Goal: Register for event/course

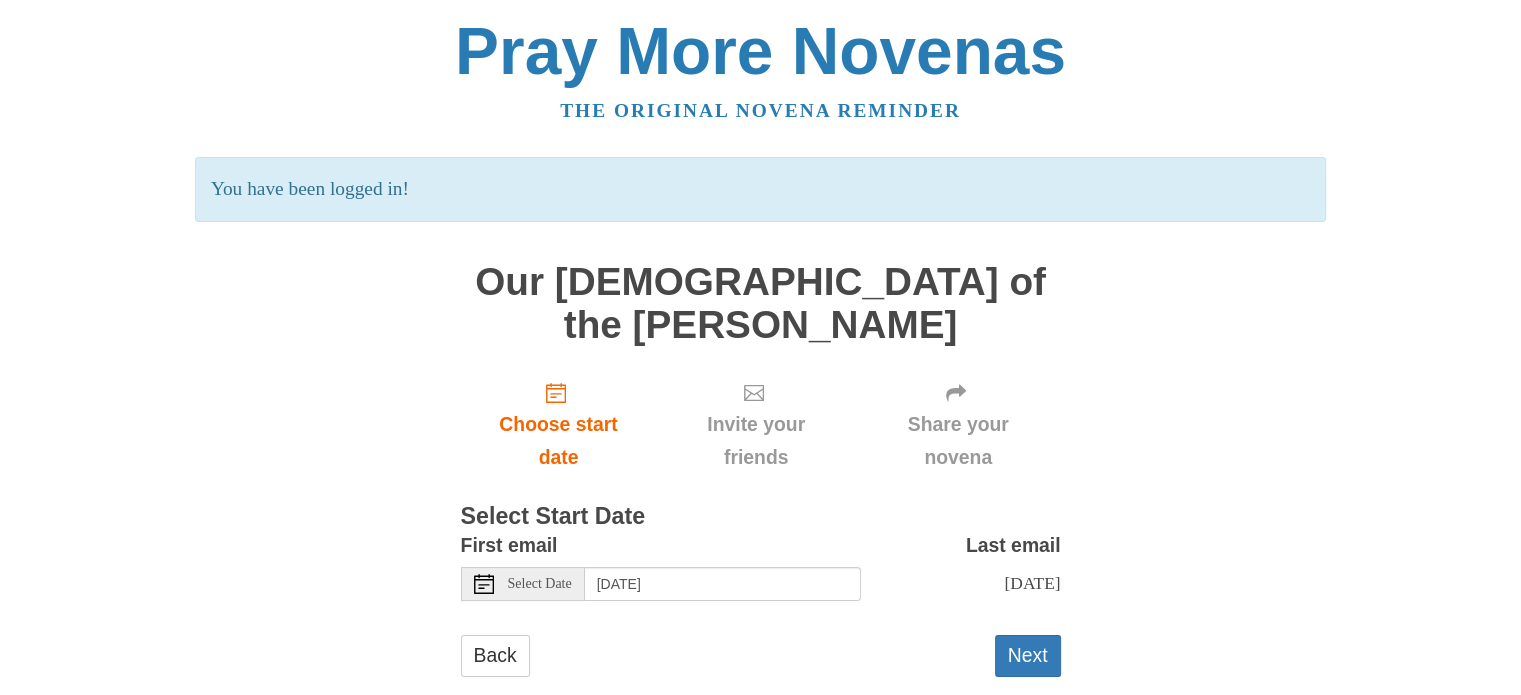
click at [548, 577] on span "Select Date" at bounding box center [540, 584] width 64 height 14
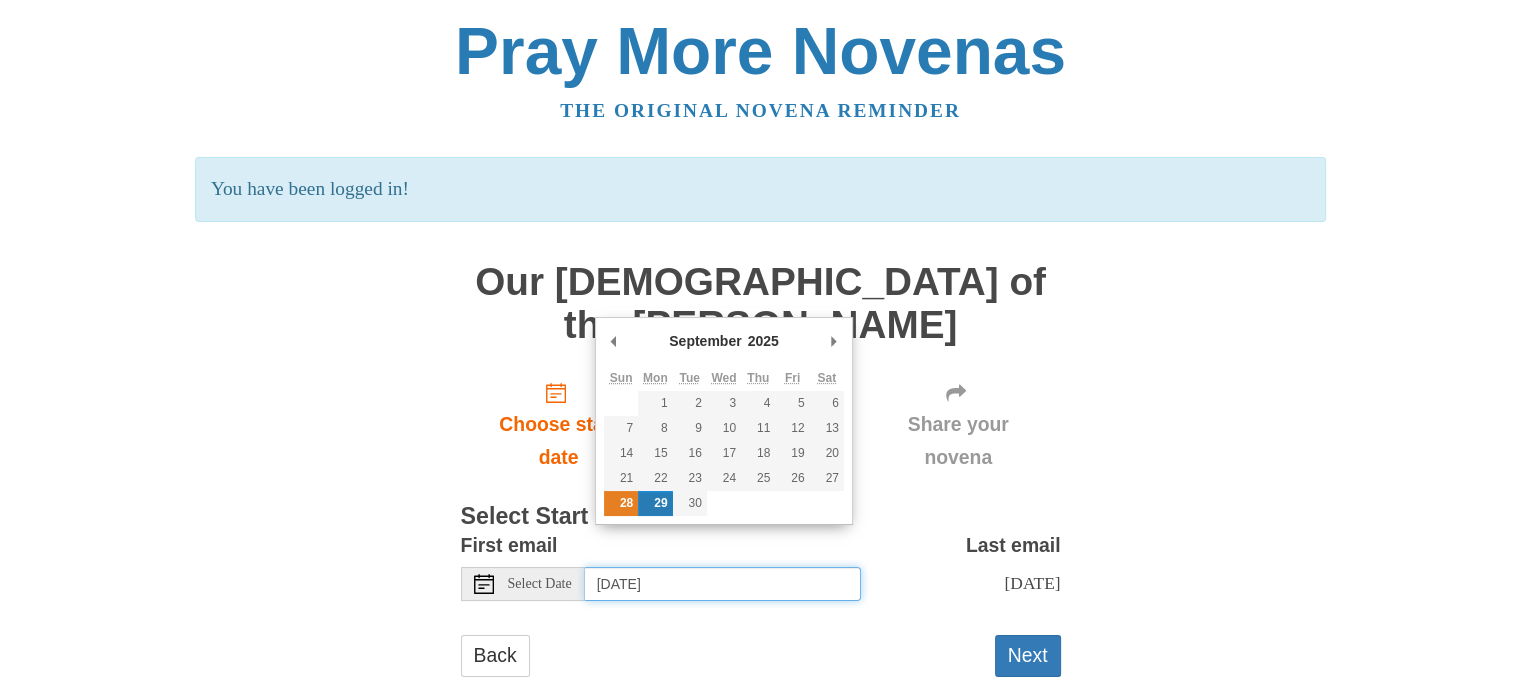
type input "Sunday, September 28th"
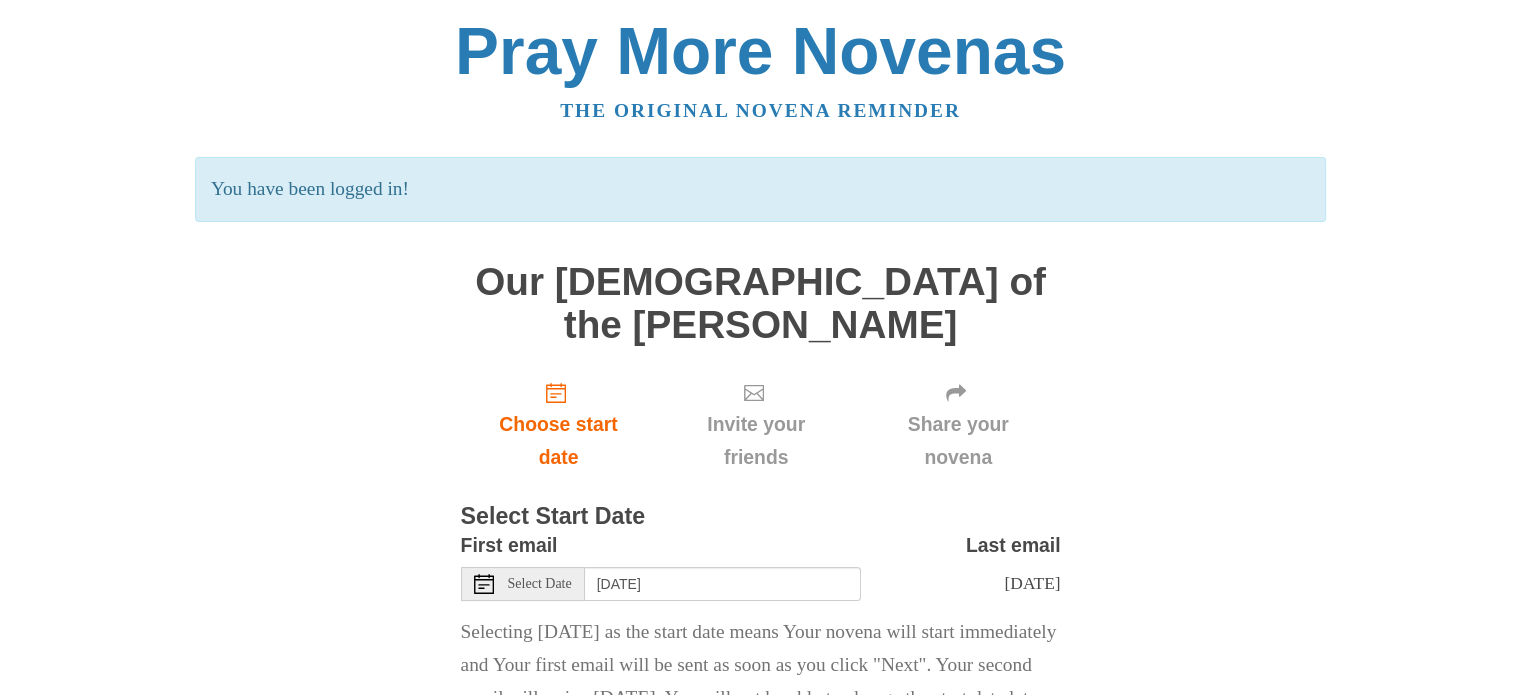
scroll to position [128, 0]
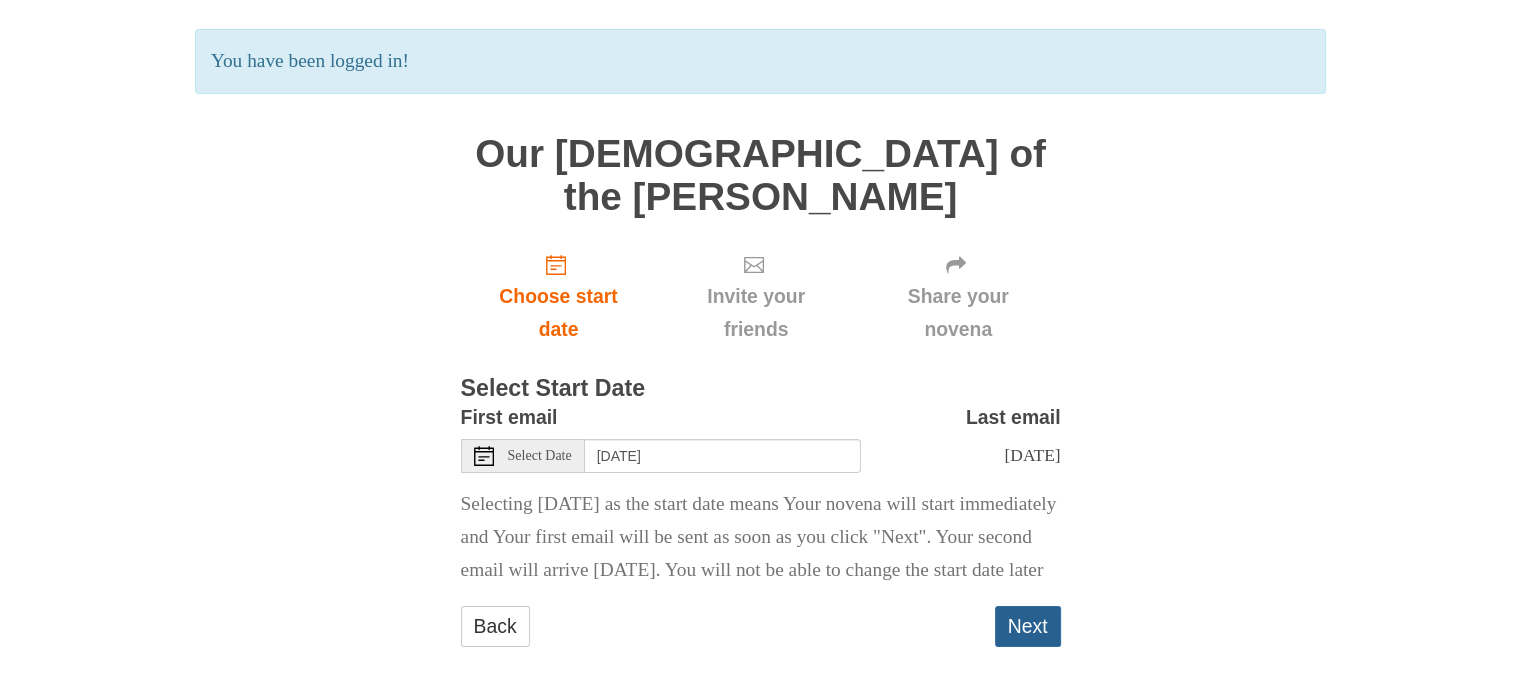
click at [1045, 619] on button "Next" at bounding box center [1028, 626] width 66 height 41
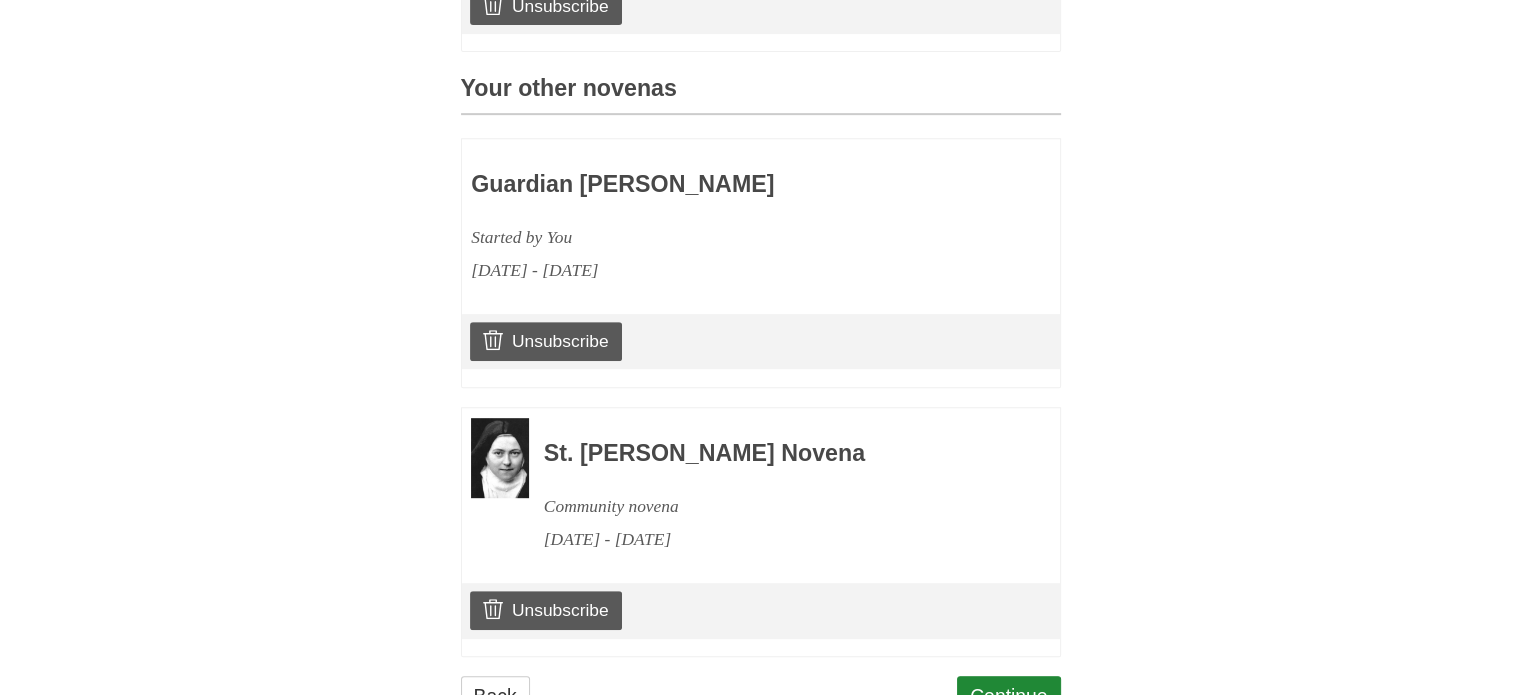
scroll to position [927, 0]
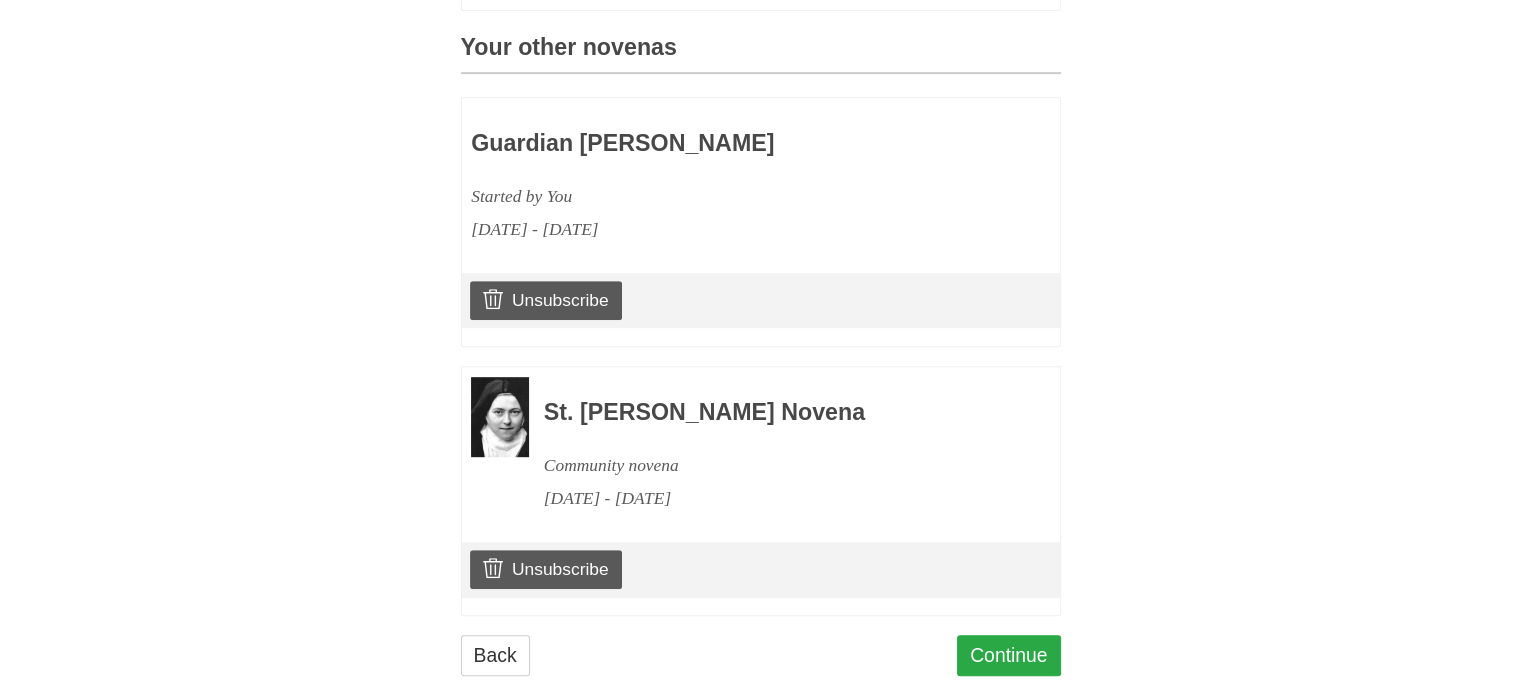
drag, startPoint x: 1066, startPoint y: 621, endPoint x: 1049, endPoint y: 623, distance: 17.1
click at [1049, 635] on link "Continue" at bounding box center [1009, 655] width 104 height 41
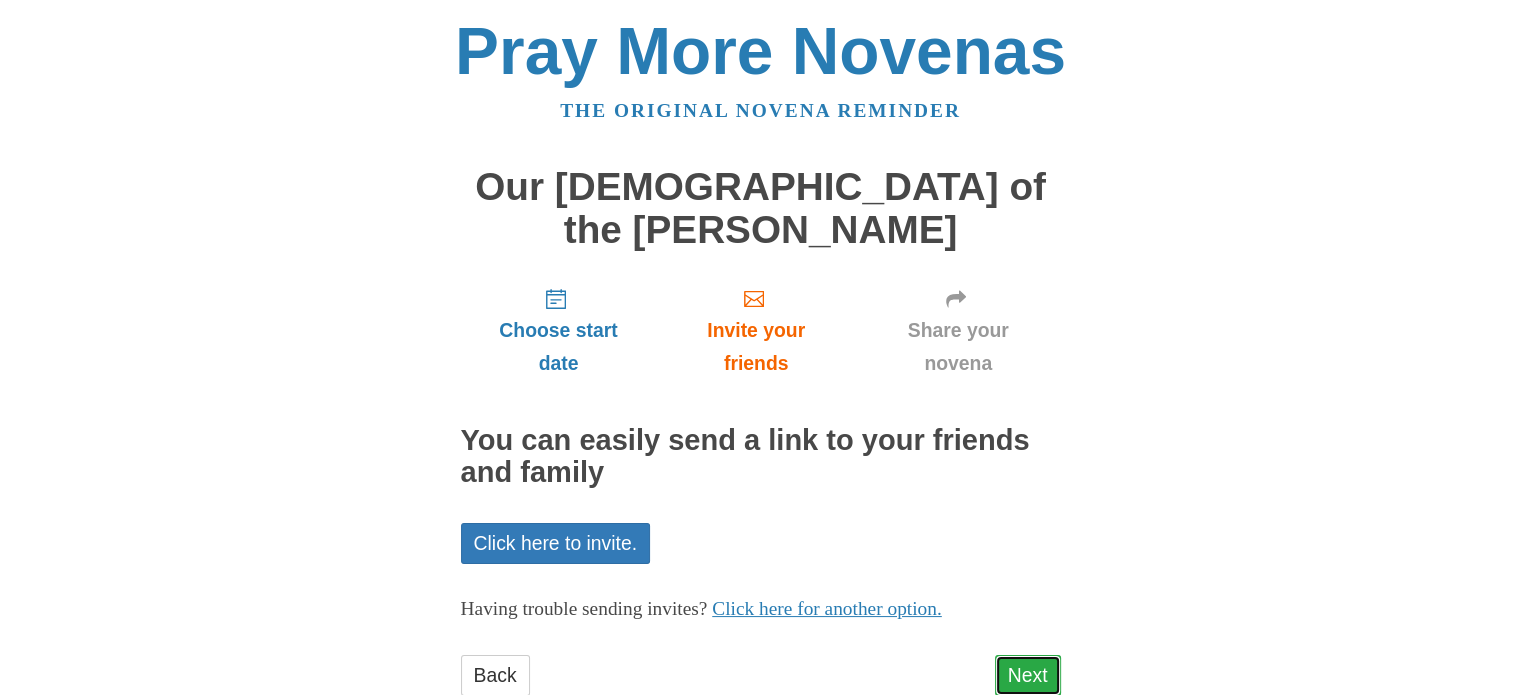
click at [1018, 655] on link "Next" at bounding box center [1028, 675] width 66 height 41
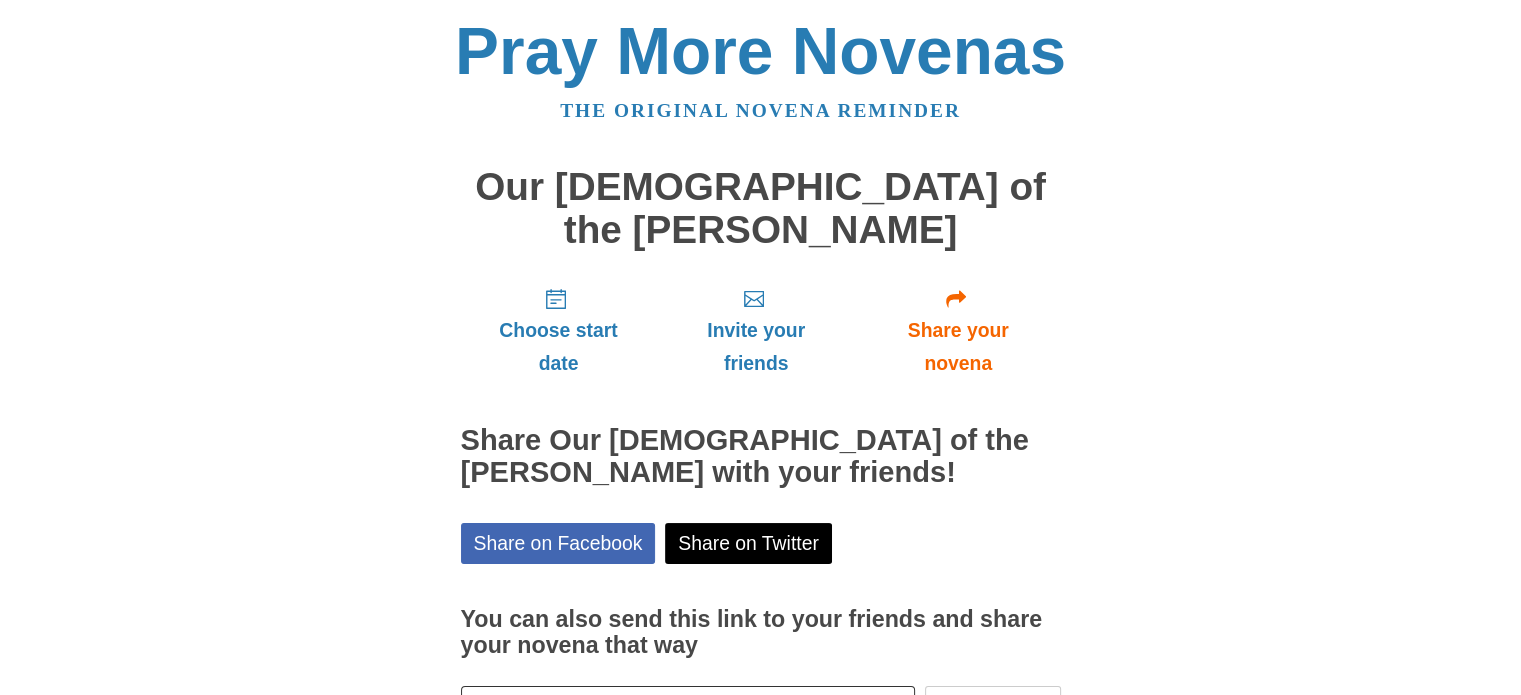
scroll to position [107, 0]
